Goal: Transaction & Acquisition: Book appointment/travel/reservation

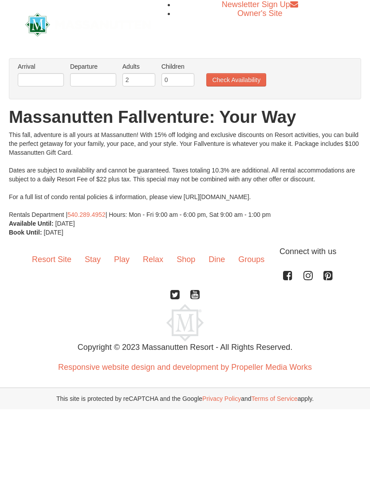
click at [94, 265] on link "Stay" at bounding box center [92, 258] width 29 height 27
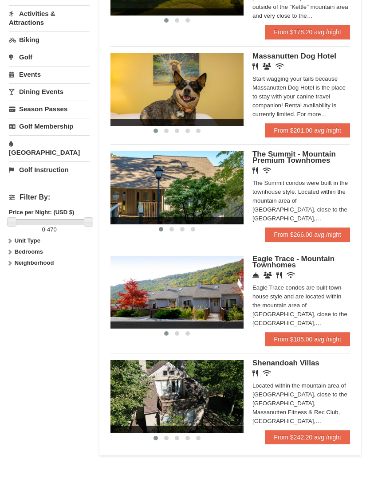
scroll to position [265, 0]
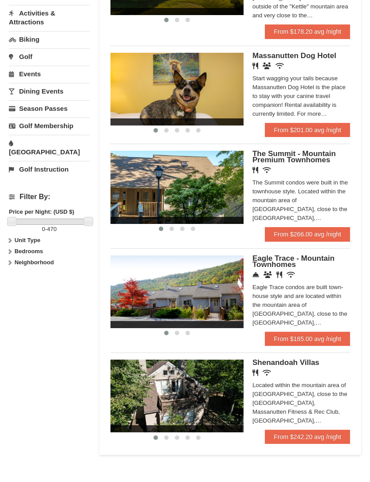
click at [323, 260] on h5 "Eagle Trace - Mountain Townhomes" at bounding box center [300, 262] width 97 height 12
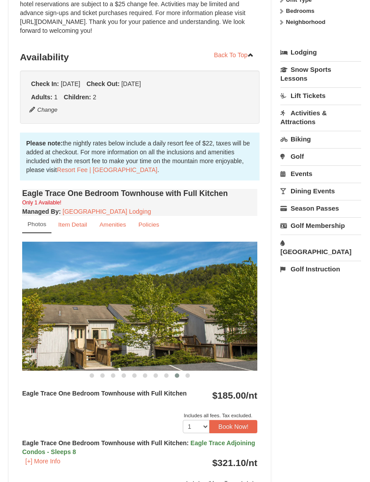
scroll to position [183, 0]
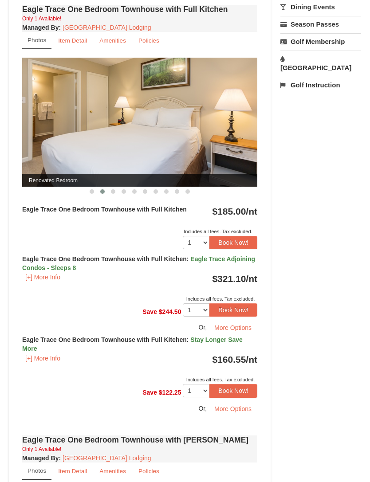
scroll to position [365, 0]
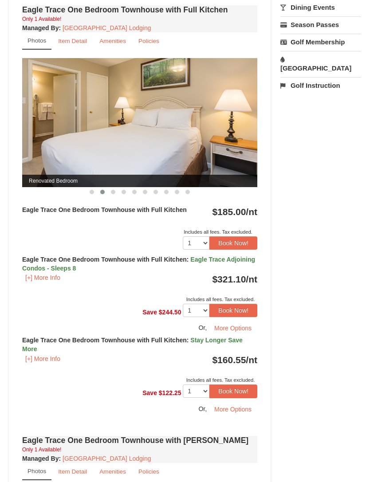
click at [73, 39] on small "Item Detail" at bounding box center [72, 41] width 29 height 7
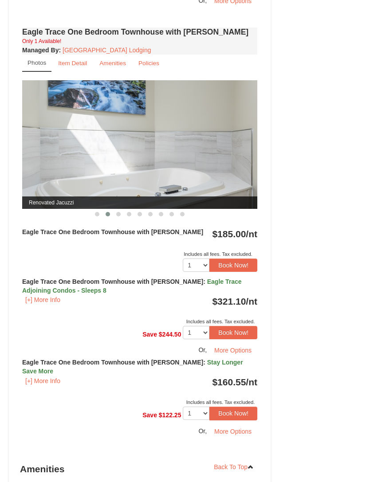
scroll to position [715, 0]
click at [73, 64] on small "Item Detail" at bounding box center [72, 63] width 29 height 7
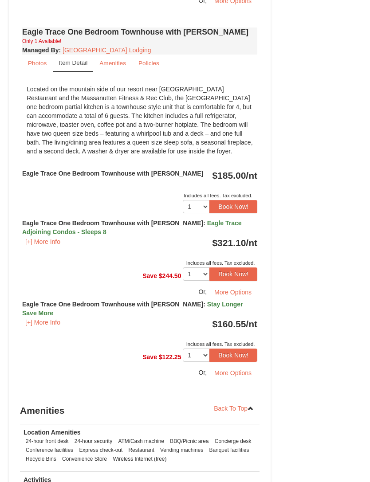
click at [232, 301] on span "Stay Longer Save More" at bounding box center [132, 308] width 221 height 16
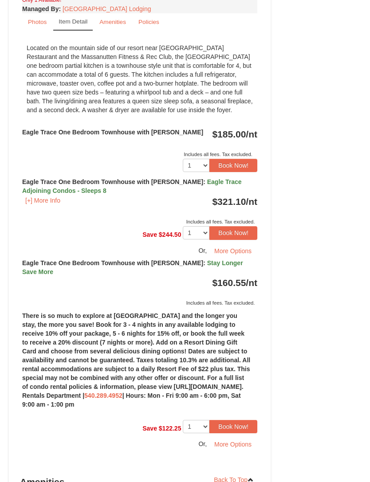
scroll to position [759, 0]
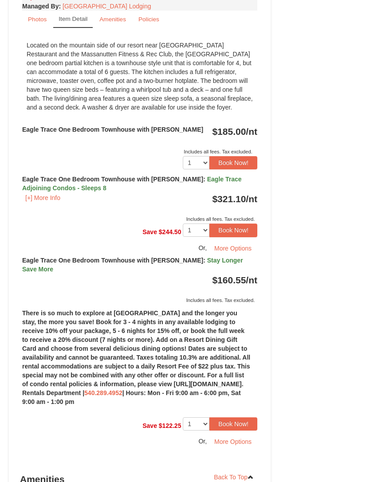
click at [234, 160] on button "Book Now!" at bounding box center [233, 162] width 48 height 13
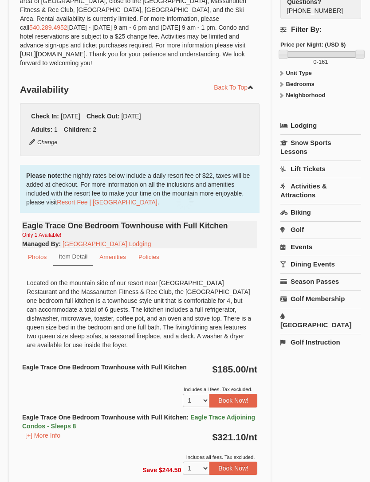
scroll to position [93, 0]
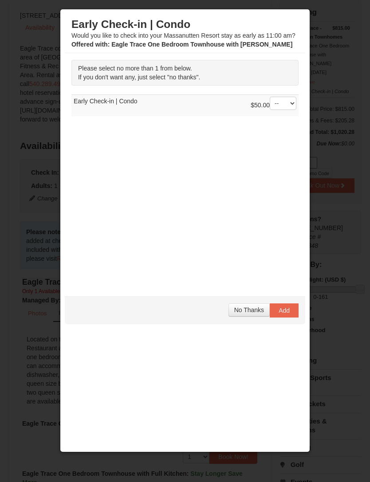
click at [245, 308] on span "No Thanks" at bounding box center [249, 309] width 30 height 7
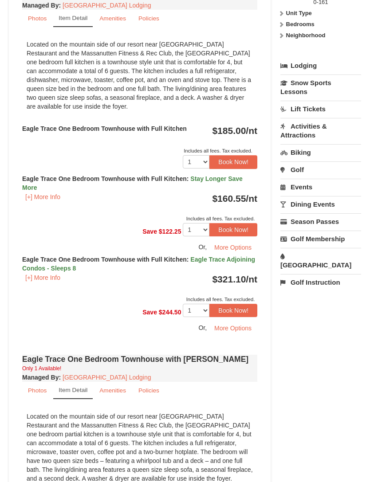
scroll to position [387, 0]
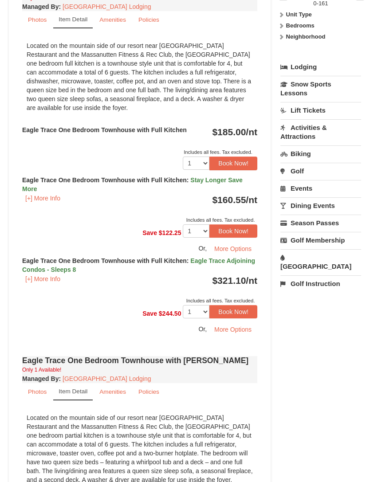
click at [234, 231] on button "Book Now!" at bounding box center [233, 230] width 48 height 13
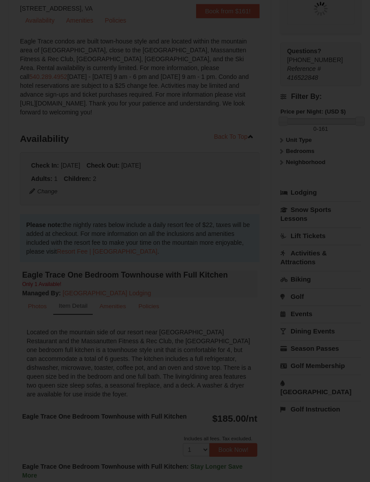
scroll to position [93, 0]
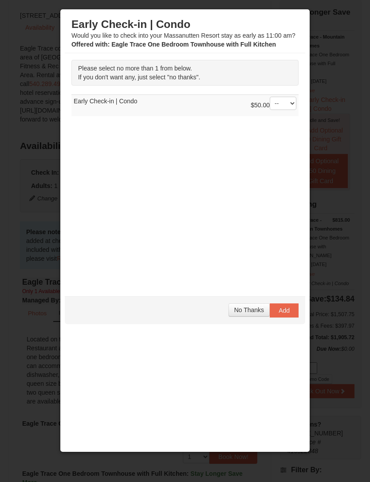
click at [248, 310] on span "No Thanks" at bounding box center [249, 309] width 30 height 7
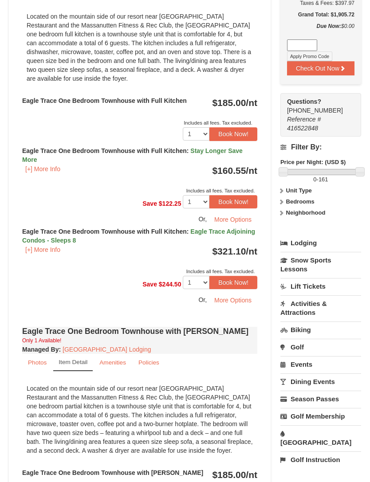
scroll to position [416, 0]
click at [236, 201] on button "Book Now!" at bounding box center [233, 201] width 48 height 13
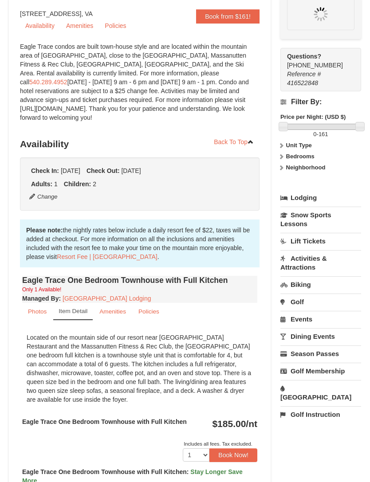
scroll to position [93, 0]
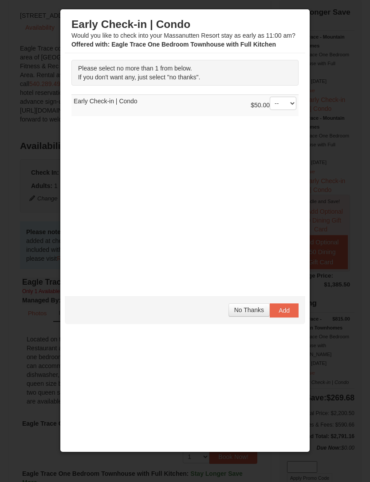
click at [246, 308] on span "No Thanks" at bounding box center [249, 309] width 30 height 7
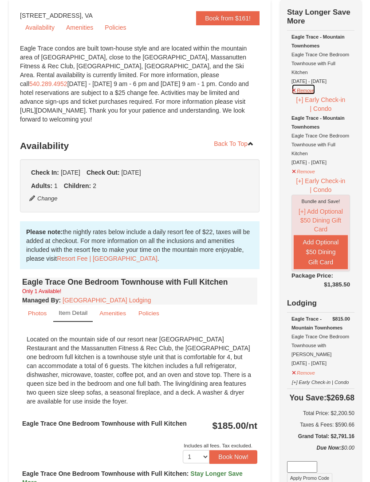
click at [294, 88] on button "Remove" at bounding box center [303, 89] width 24 height 11
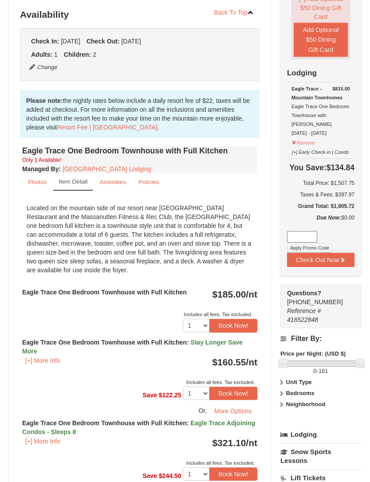
scroll to position [216, 0]
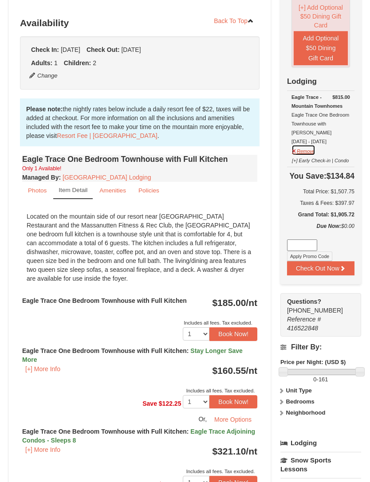
click at [302, 152] on button "Remove" at bounding box center [303, 149] width 24 height 11
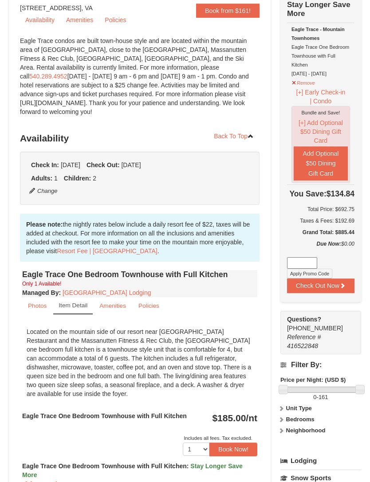
scroll to position [99, 0]
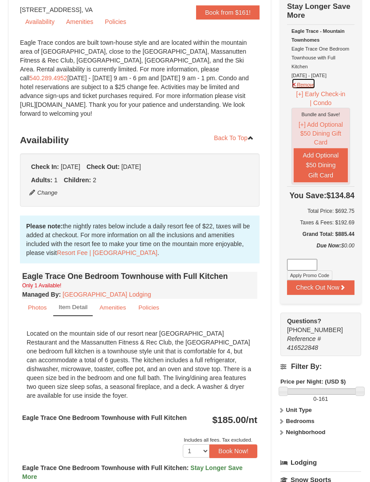
click at [306, 83] on button "Remove" at bounding box center [303, 83] width 24 height 11
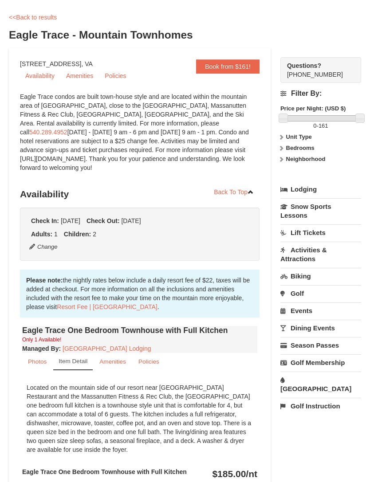
scroll to position [0, 0]
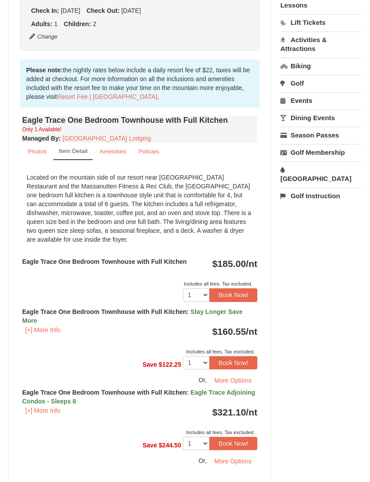
click at [236, 367] on button "Book Now!" at bounding box center [233, 362] width 48 height 13
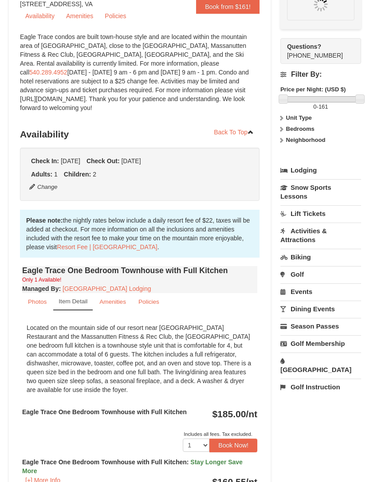
scroll to position [93, 0]
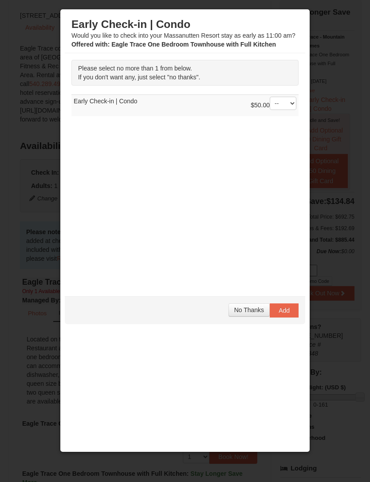
click at [245, 309] on span "No Thanks" at bounding box center [249, 309] width 30 height 7
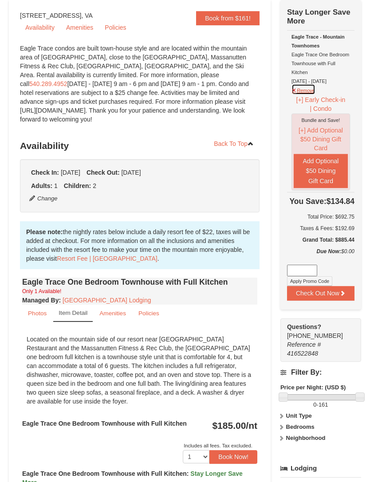
click at [297, 90] on button "Remove" at bounding box center [303, 89] width 24 height 11
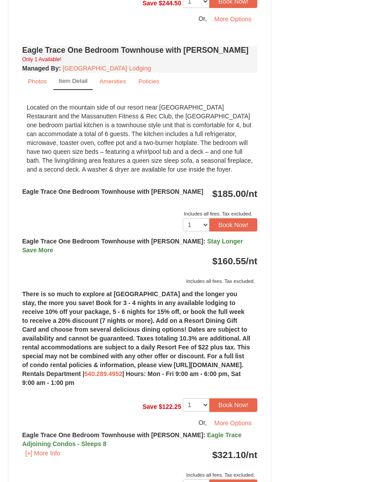
scroll to position [697, 0]
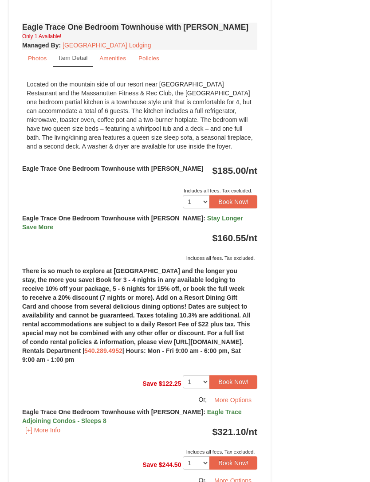
click at [237, 375] on button "Book Now!" at bounding box center [233, 381] width 48 height 13
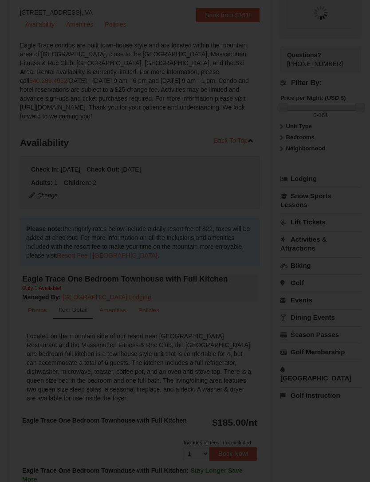
scroll to position [93, 0]
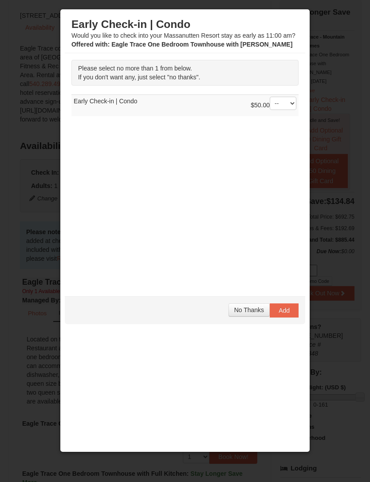
click at [248, 307] on span "No Thanks" at bounding box center [249, 309] width 30 height 7
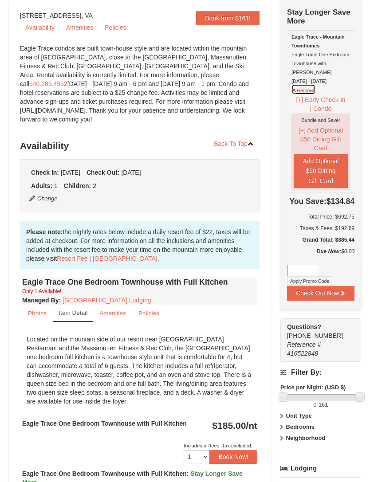
click at [304, 84] on button "Remove" at bounding box center [303, 89] width 24 height 11
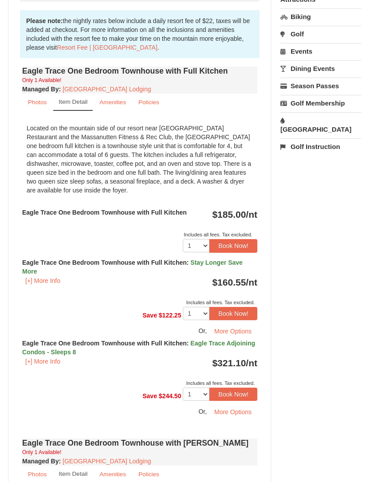
scroll to position [305, 0]
click at [235, 315] on button "Book Now!" at bounding box center [233, 312] width 48 height 13
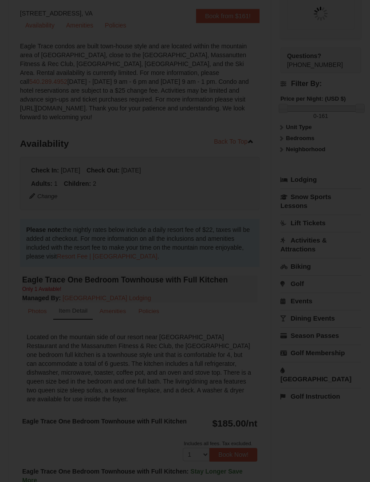
scroll to position [93, 0]
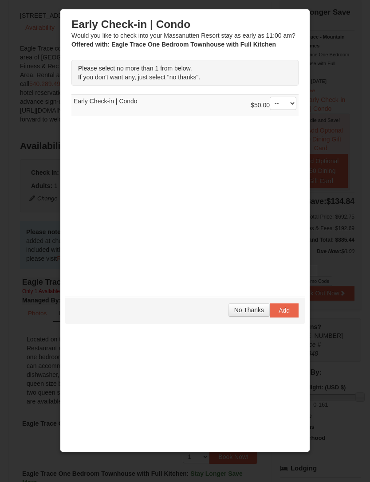
click at [243, 310] on span "No Thanks" at bounding box center [249, 309] width 30 height 7
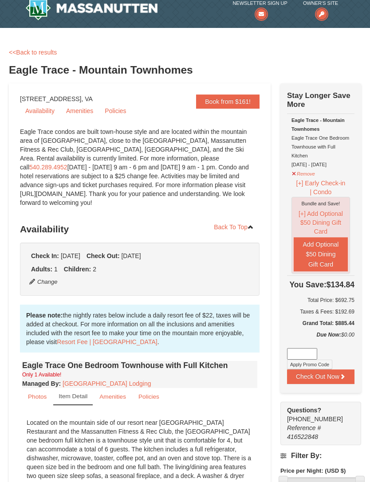
scroll to position [27, 0]
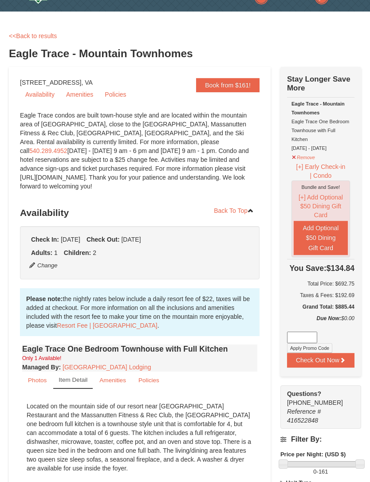
click at [334, 144] on div "Eagle Trace - Mountain Townhomes Eagle Trace One Bedroom Townhouse with Full Ki…" at bounding box center [320, 125] width 58 height 53
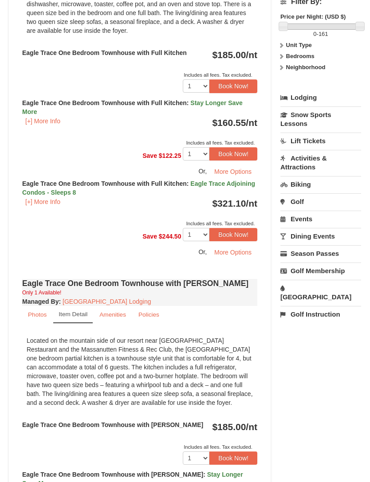
scroll to position [464, 0]
click at [312, 305] on link "[GEOGRAPHIC_DATA]" at bounding box center [320, 292] width 81 height 25
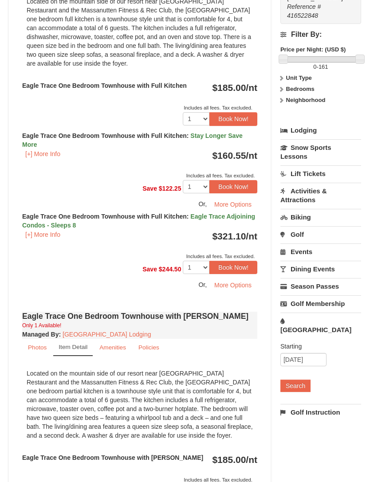
scroll to position [444, 0]
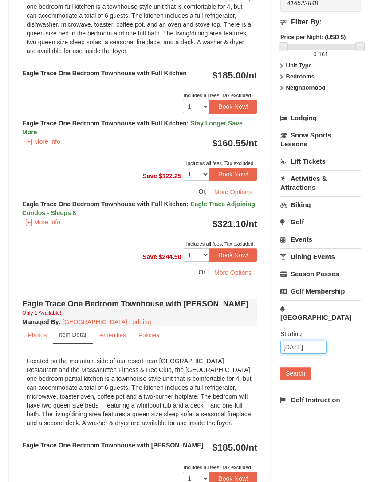
click at [312, 354] on input "10/20/2025" at bounding box center [303, 346] width 46 height 13
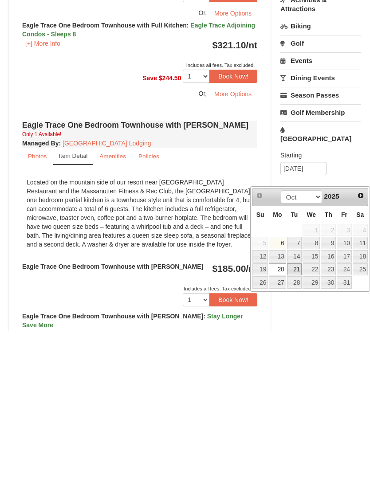
click at [300, 414] on link "21" at bounding box center [294, 420] width 15 height 12
type input "10/21/2025"
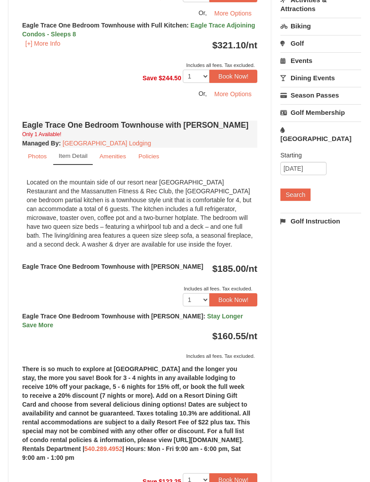
click at [299, 201] on button "Search" at bounding box center [295, 194] width 30 height 12
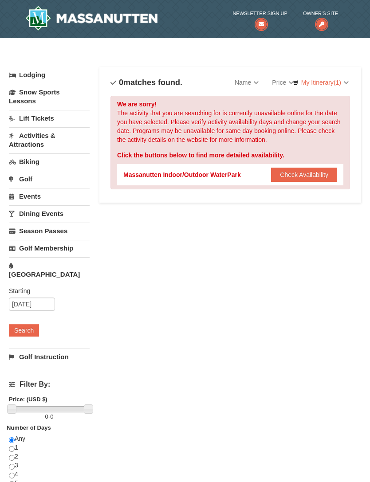
click at [315, 175] on button "Check Availability" at bounding box center [304, 174] width 66 height 14
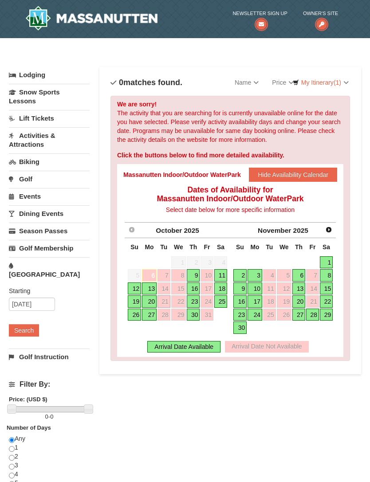
click at [196, 302] on link "23" at bounding box center [193, 301] width 13 height 12
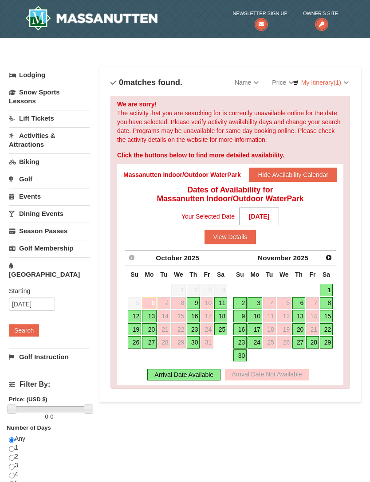
click at [234, 239] on button "View Details" at bounding box center [230, 237] width 52 height 14
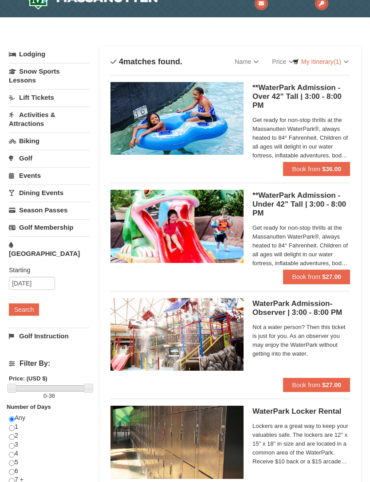
scroll to position [19, 0]
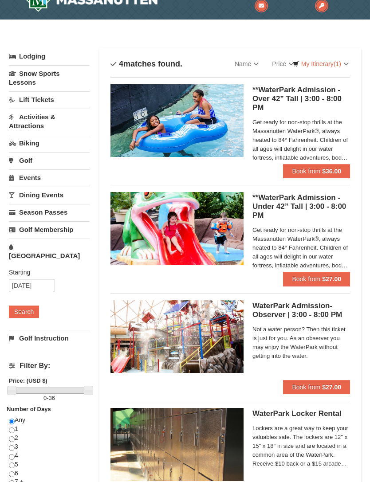
click at [329, 169] on strong "$36.00" at bounding box center [331, 170] width 19 height 7
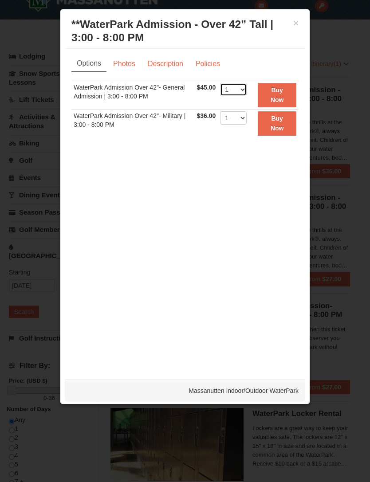
click at [246, 90] on select "1 2 3 4 5 6 7 8 9 10 11 12 13 14 15 16 17 18 19 20 21 22" at bounding box center [233, 89] width 27 height 13
select select "2"
click at [280, 95] on button "Buy Now" at bounding box center [276, 95] width 39 height 24
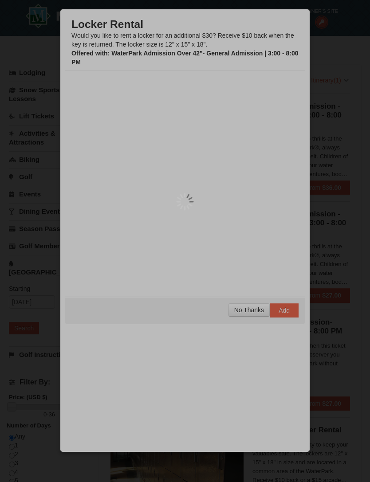
scroll to position [3, 0]
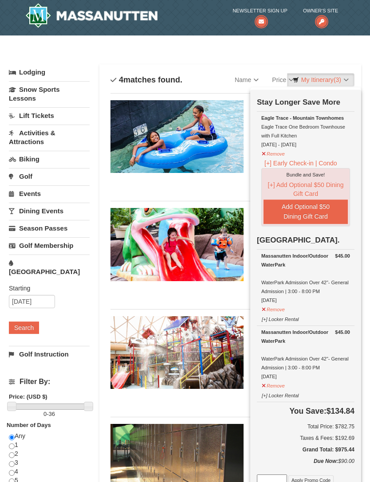
click at [215, 82] on link "Sort By" at bounding box center [172, 80] width 111 height 18
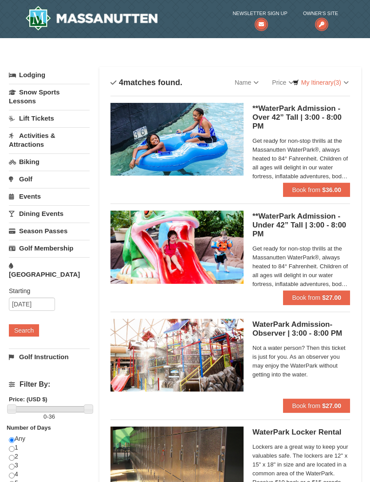
click at [316, 297] on span "Book from" at bounding box center [306, 297] width 28 height 7
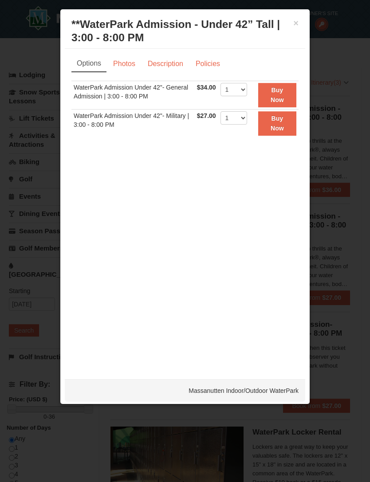
click at [282, 100] on strong "Buy Now" at bounding box center [276, 94] width 13 height 17
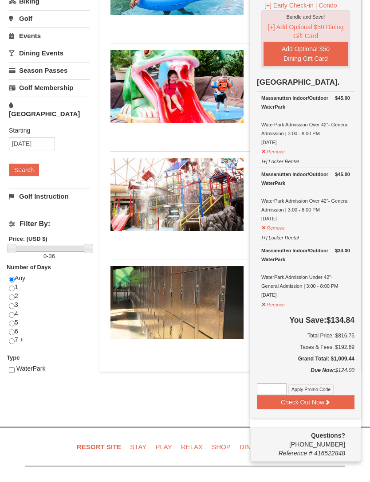
scroll to position [160, 0]
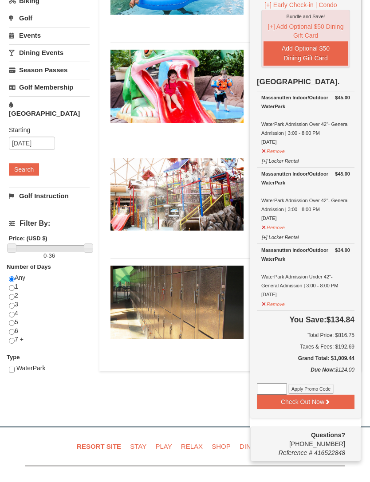
click at [214, 394] on div "× Categories List Filter My Itinerary (4) Check Out Now Stay Longer Save More R…" at bounding box center [185, 148] width 370 height 522
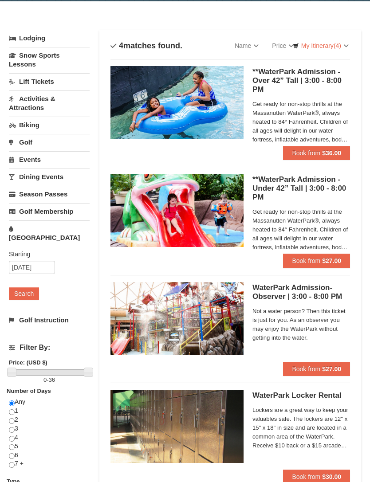
scroll to position [0, 0]
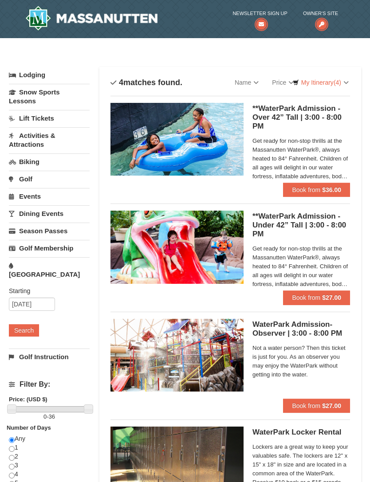
click at [184, 53] on div "× Categories List Filter My Itinerary (4) Check Out Now Stay Longer Save More R…" at bounding box center [185, 308] width 370 height 522
click at [52, 138] on link "Activities & Attractions" at bounding box center [49, 139] width 81 height 25
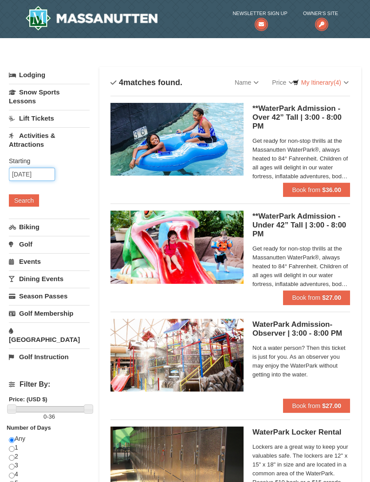
click at [40, 174] on input "[DATE]" at bounding box center [32, 173] width 46 height 13
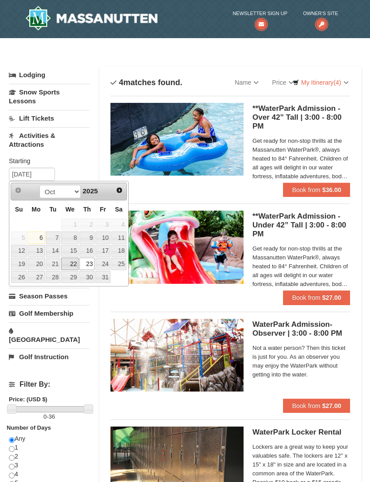
click at [71, 261] on link "22" at bounding box center [69, 263] width 17 height 12
type input "[DATE]"
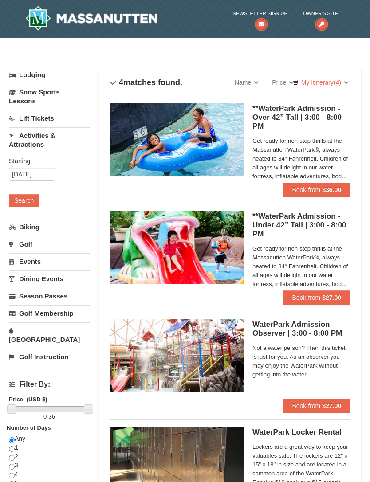
click at [27, 202] on button "Search" at bounding box center [24, 200] width 30 height 12
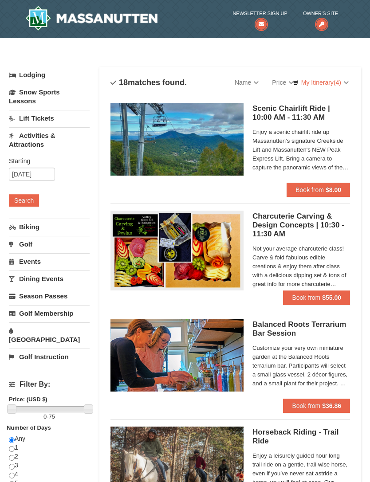
click at [334, 160] on span "Enjoy a scenic chairlift ride up Massanutten’s signature Creekside Lift and Mas…" at bounding box center [300, 150] width 97 height 44
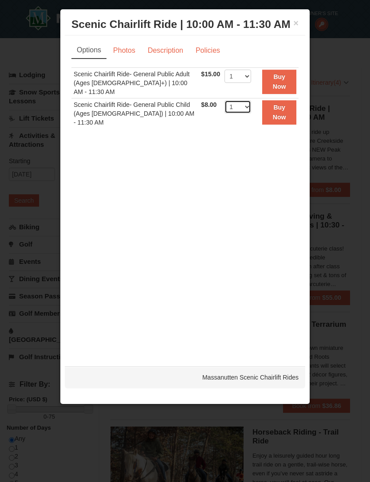
click at [250, 105] on select "1 2 3 4 5 6 7 8 9 10 11 12 13 14 15 16 17 18 19 20 21 22" at bounding box center [237, 106] width 27 height 13
click at [246, 105] on select "1 2 3 4 5 6 7 8 9 10 11 12 13 14 15 16 17 18 19 20 21 22" at bounding box center [237, 106] width 27 height 13
select select "1"
click at [210, 47] on link "Policies" at bounding box center [208, 50] width 36 height 17
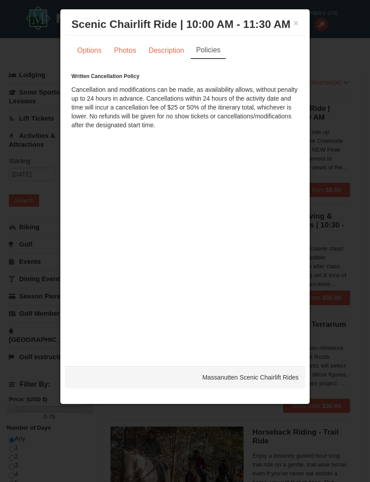
click at [165, 51] on link "Description" at bounding box center [166, 50] width 47 height 17
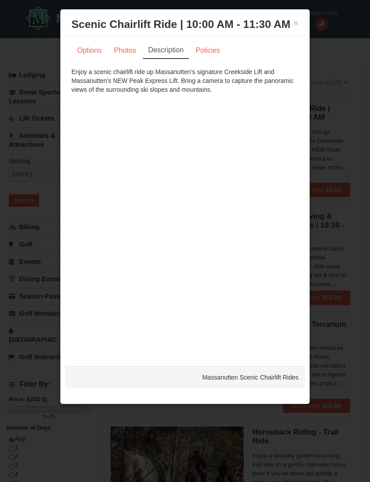
click at [126, 53] on link "Photos" at bounding box center [125, 50] width 34 height 17
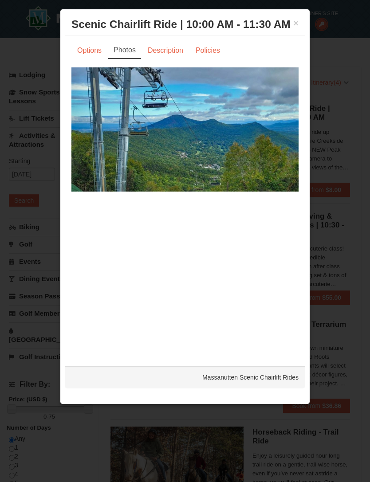
click at [91, 52] on link "Options" at bounding box center [89, 50] width 36 height 17
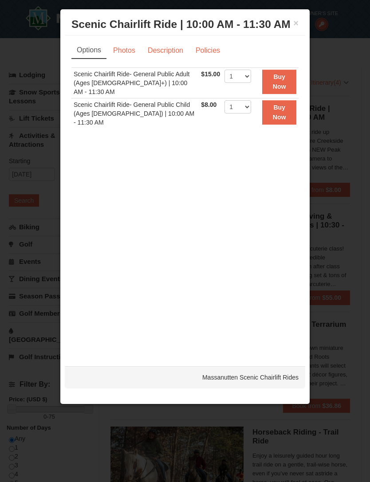
click at [280, 83] on strong "Buy Now" at bounding box center [279, 81] width 13 height 17
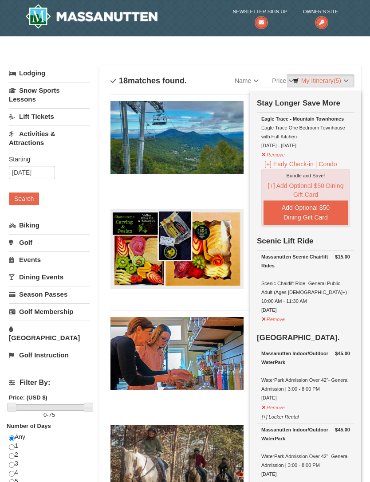
scroll to position [3, 0]
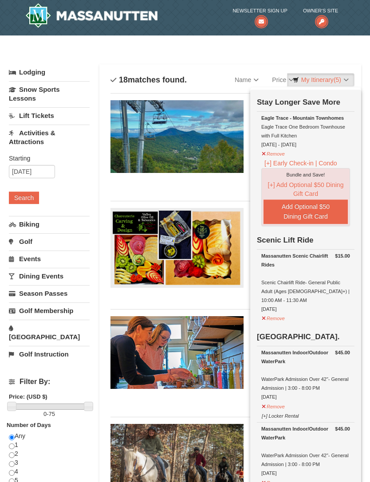
click at [213, 189] on li "Scenic Chairlift Ride | 10:00 AM - 11:30 AM Massanutten Scenic Chairlift Rides …" at bounding box center [229, 143] width 239 height 101
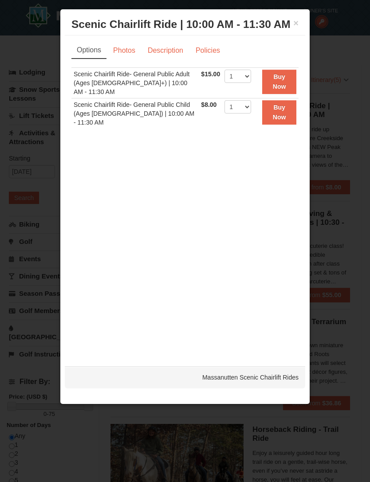
click at [278, 112] on strong "Buy Now" at bounding box center [279, 112] width 13 height 17
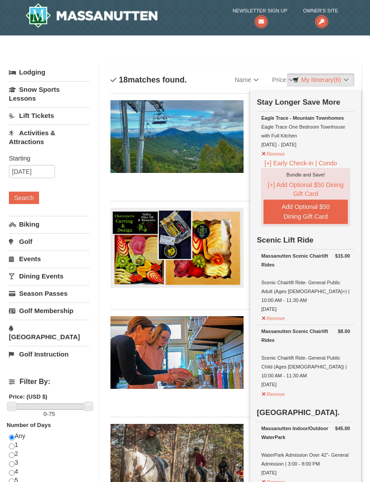
click at [219, 191] on li "Scenic Chairlift Ride | 10:00 AM - 11:30 AM Massanutten Scenic Chairlift Rides …" at bounding box center [229, 143] width 239 height 101
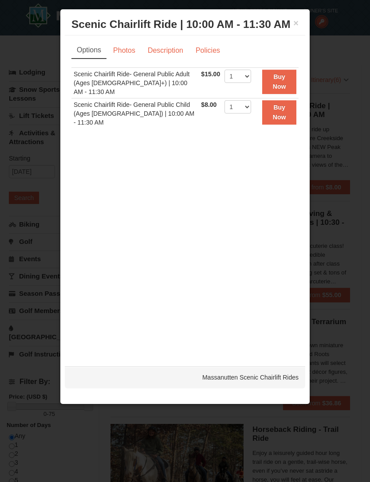
click at [344, 58] on div at bounding box center [185, 241] width 370 height 482
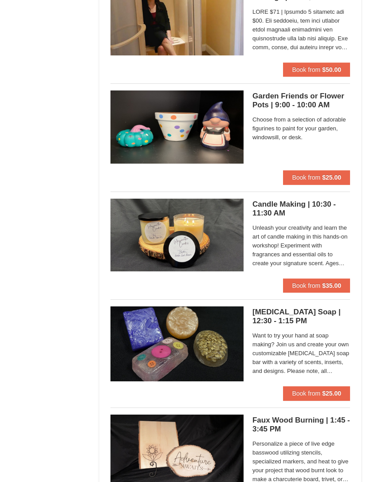
scroll to position [1415, 0]
